Goal: Task Accomplishment & Management: Manage account settings

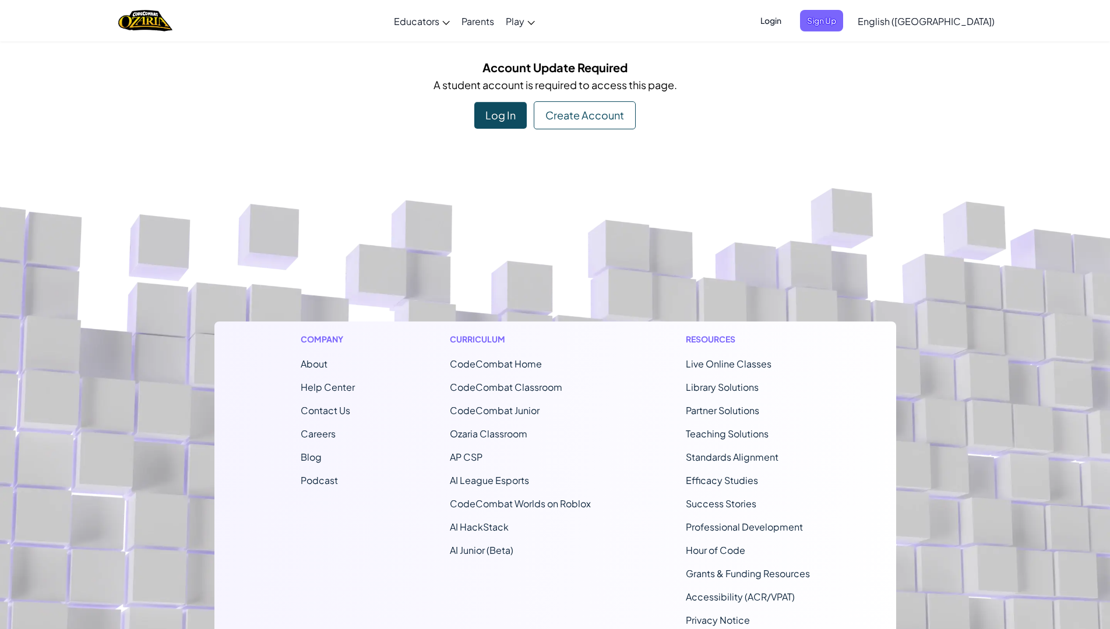
click at [501, 115] on div "Log In" at bounding box center [500, 115] width 52 height 27
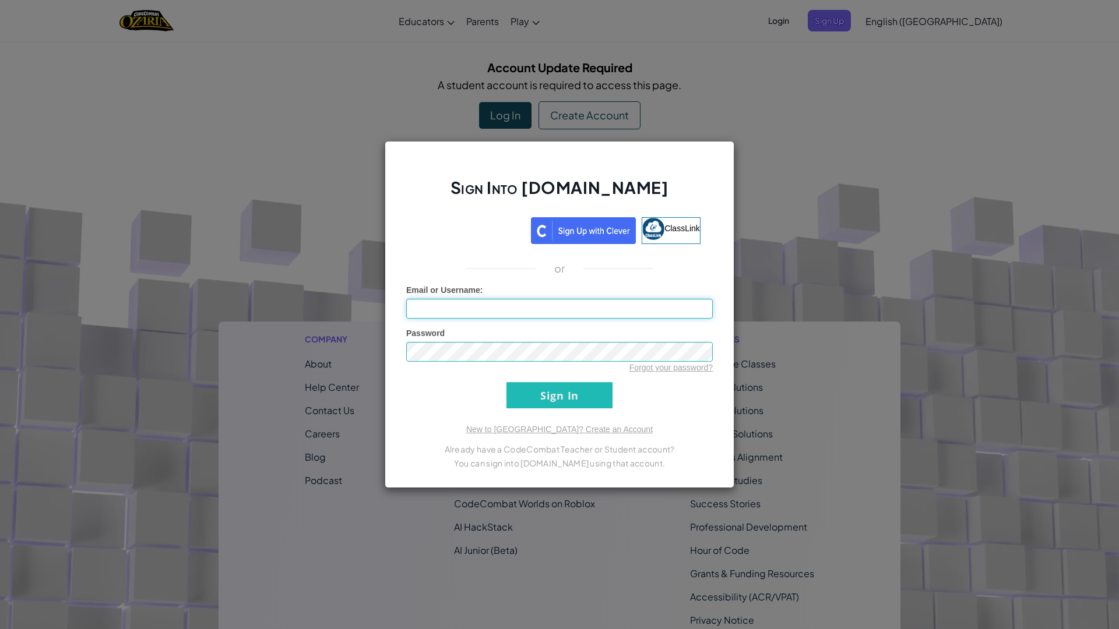
click at [489, 303] on input "Email or Username :" at bounding box center [559, 309] width 307 height 20
drag, startPoint x: 827, startPoint y: 236, endPoint x: 804, endPoint y: 245, distance: 25.1
click at [828, 236] on div "Sign Into [DOMAIN_NAME] ClassLink or Unknown Error Email or Username : Password…" at bounding box center [559, 314] width 1119 height 629
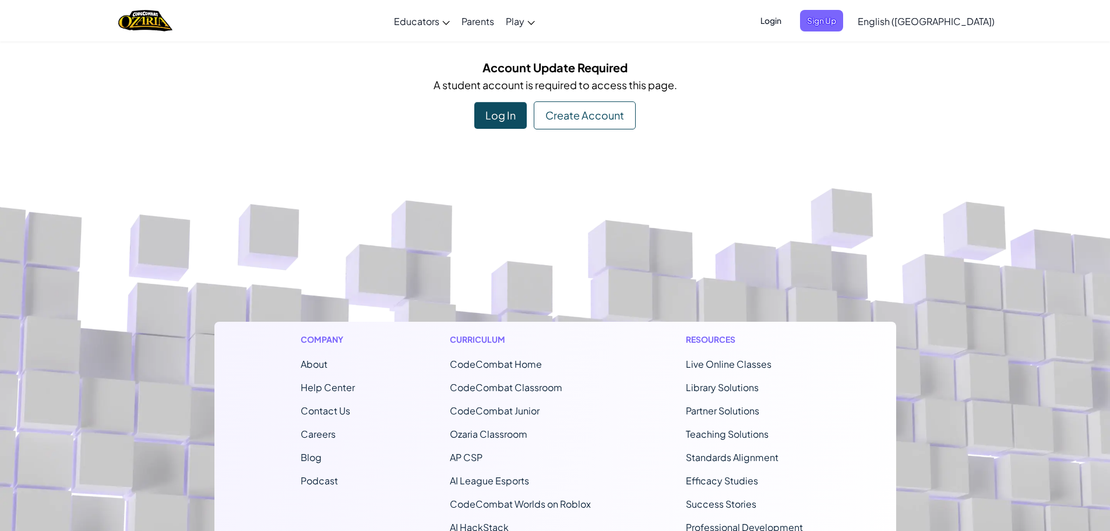
click at [494, 114] on div "Log In" at bounding box center [500, 115] width 52 height 27
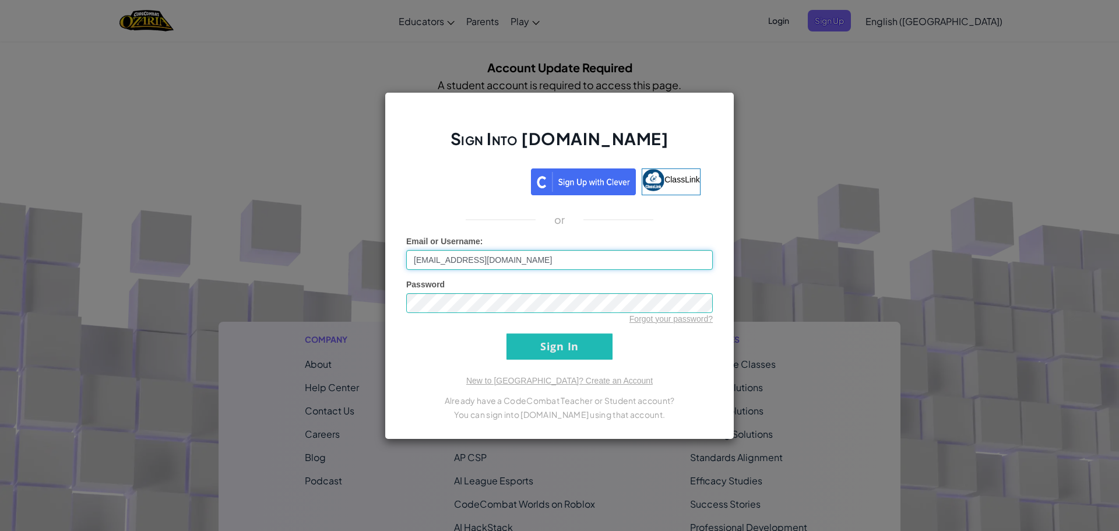
type input "johnward@calschools.org"
click at [548, 343] on input "Sign In" at bounding box center [560, 346] width 106 height 26
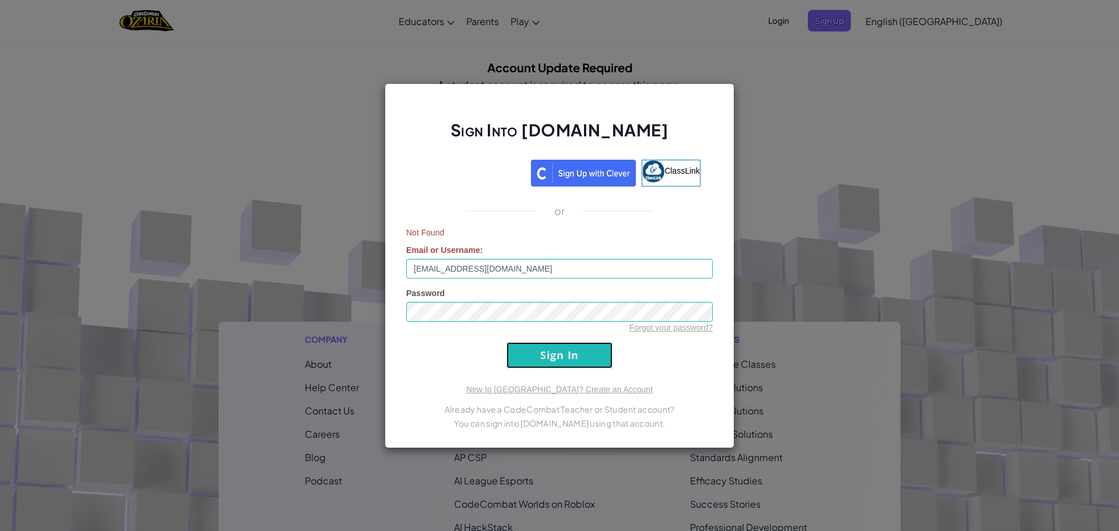
click at [576, 363] on input "Sign In" at bounding box center [560, 355] width 106 height 26
drag, startPoint x: 511, startPoint y: 267, endPoint x: 266, endPoint y: 269, distance: 244.8
click at [266, 269] on div "Sign Into Ozaria.com ClassLink or Not Found Email or Username : johnward@calsch…" at bounding box center [559, 265] width 1119 height 531
type input "John"
drag, startPoint x: 871, startPoint y: 62, endPoint x: 859, endPoint y: 61, distance: 11.7
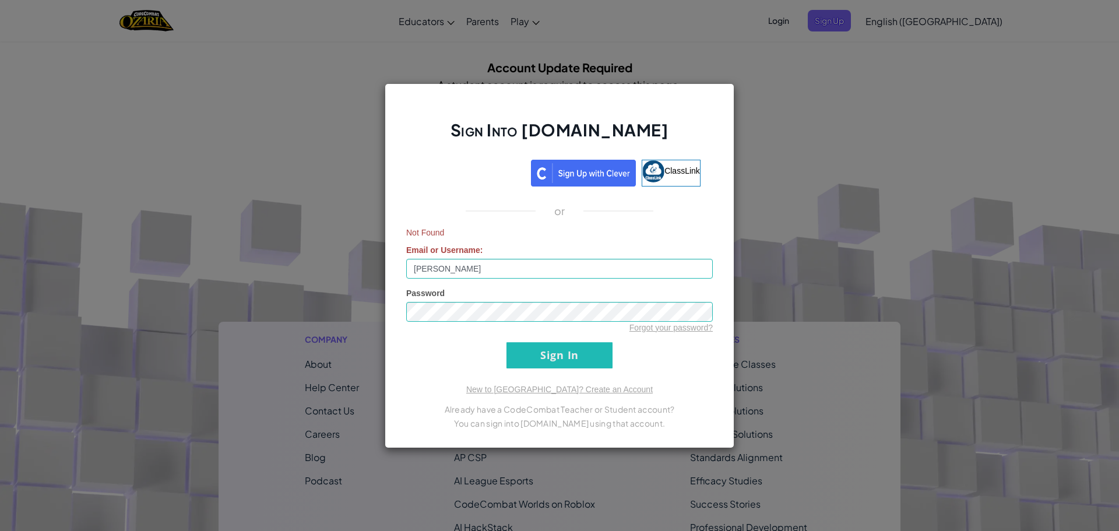
click at [872, 62] on div "Sign Into Ozaria.com ClassLink or Not Found Email or Username : John Password F…" at bounding box center [559, 265] width 1119 height 531
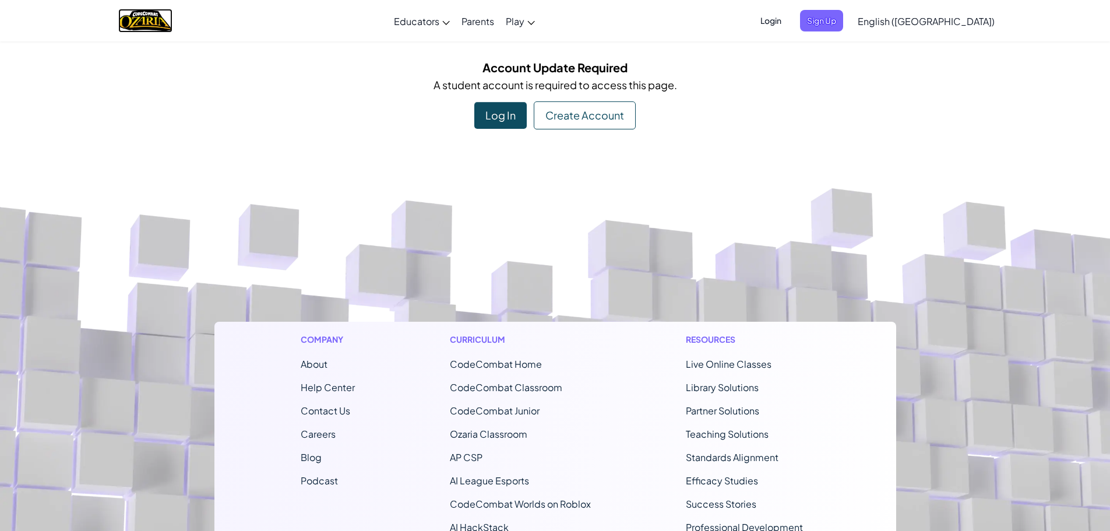
click at [159, 21] on img "Home" at bounding box center [145, 21] width 54 height 24
click at [500, 124] on div "Log In" at bounding box center [500, 115] width 52 height 27
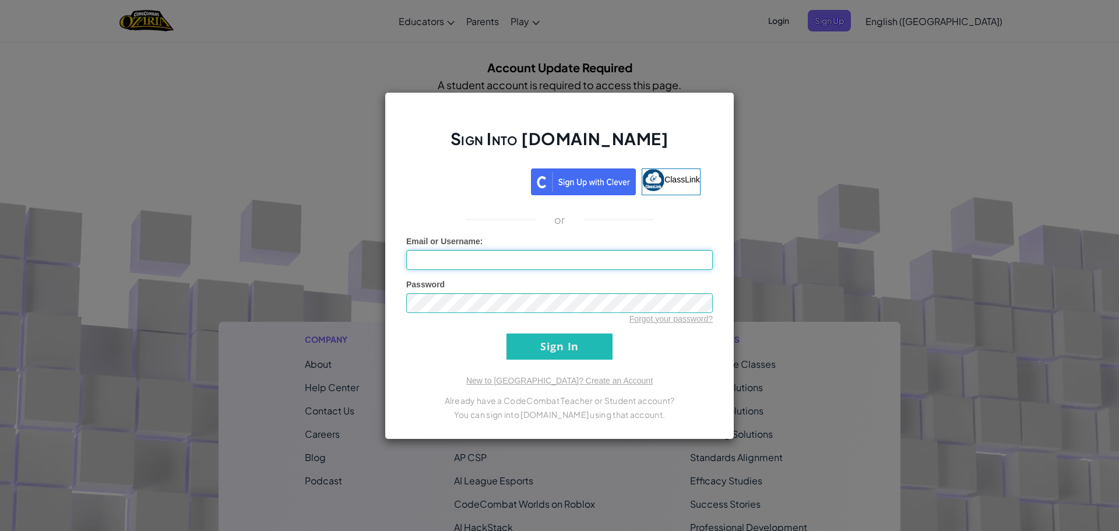
click at [526, 263] on input "Email or Username :" at bounding box center [559, 260] width 307 height 20
type input "Johnthereal"
click at [555, 347] on input "Sign In" at bounding box center [560, 346] width 106 height 26
